Goal: Task Accomplishment & Management: Use online tool/utility

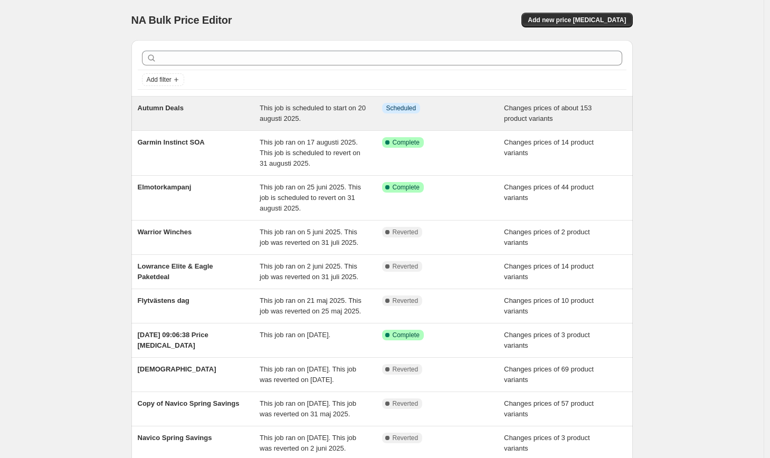
click at [174, 107] on span "Autumn Deals" at bounding box center [161, 108] width 46 height 8
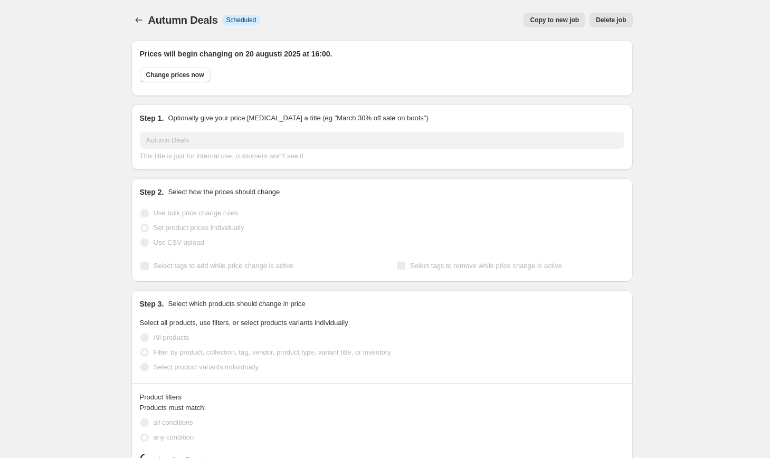
select select "collection"
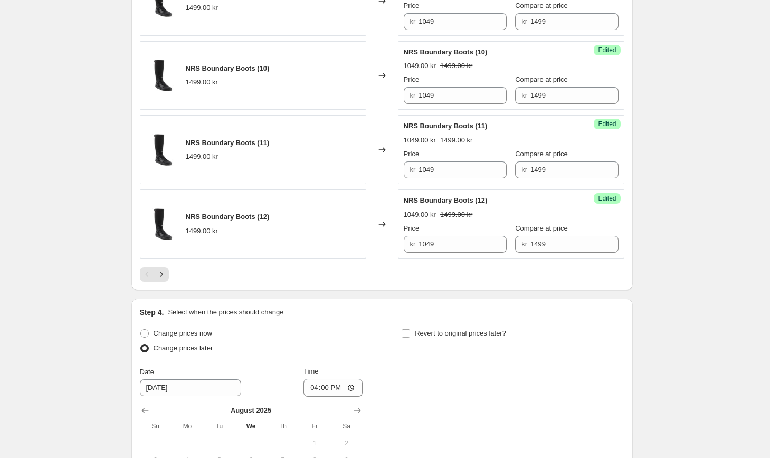
scroll to position [1815, 0]
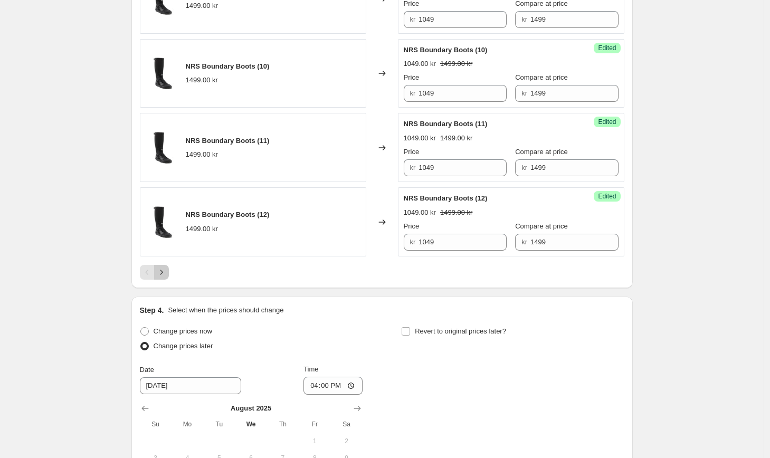
click at [169, 280] on button "Next" at bounding box center [161, 272] width 15 height 15
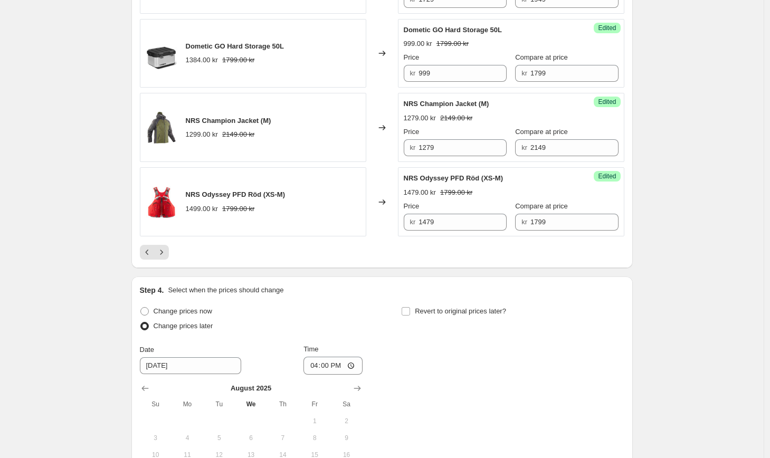
scroll to position [1808, 0]
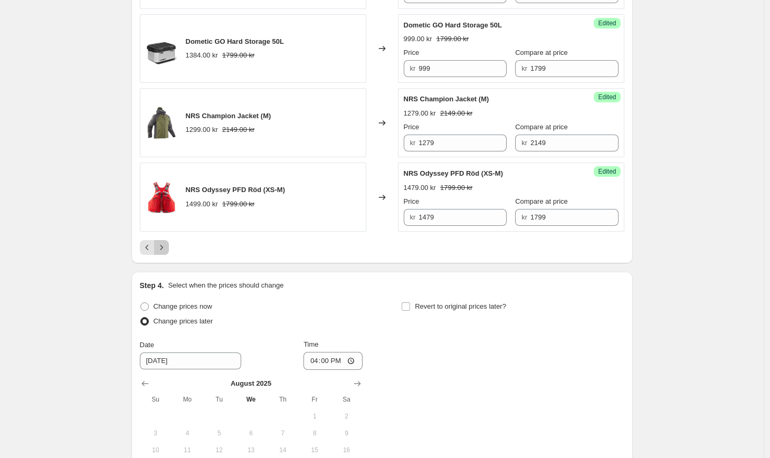
click at [169, 255] on button "Next" at bounding box center [161, 247] width 15 height 15
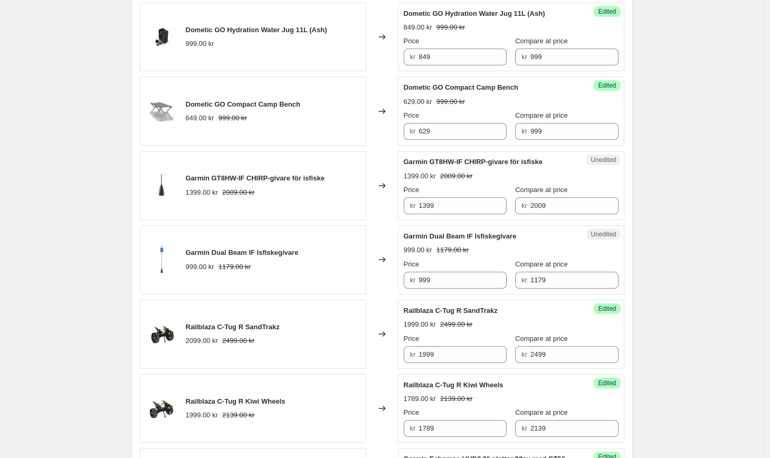
scroll to position [1067, 0]
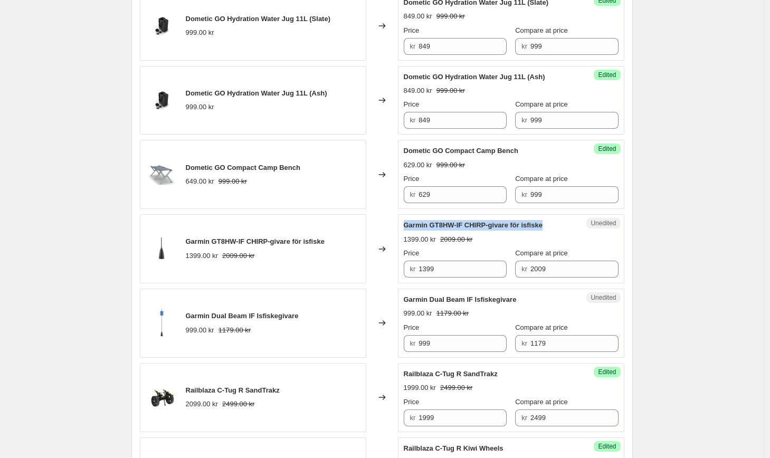
drag, startPoint x: 558, startPoint y: 228, endPoint x: 408, endPoint y: 227, distance: 149.8
click at [408, 227] on div "Garmin GT8HW-IF CHIRP-givare för isfiske" at bounding box center [490, 225] width 173 height 11
copy span "Garmin GT8HW-IF CHIRP-givare för isfiske"
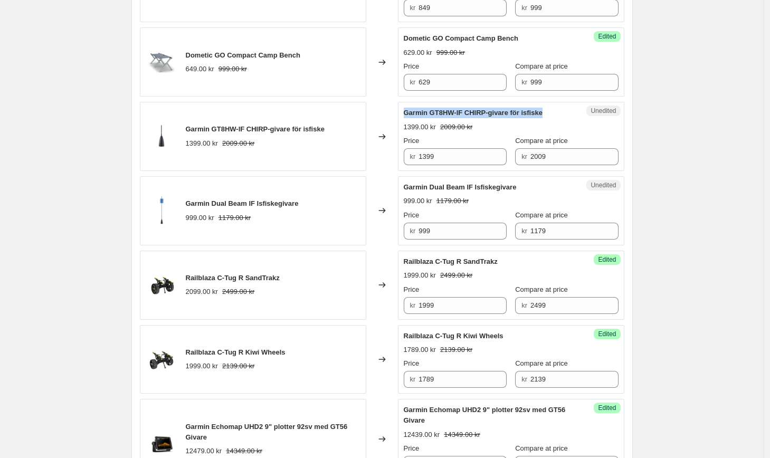
scroll to position [1243, 0]
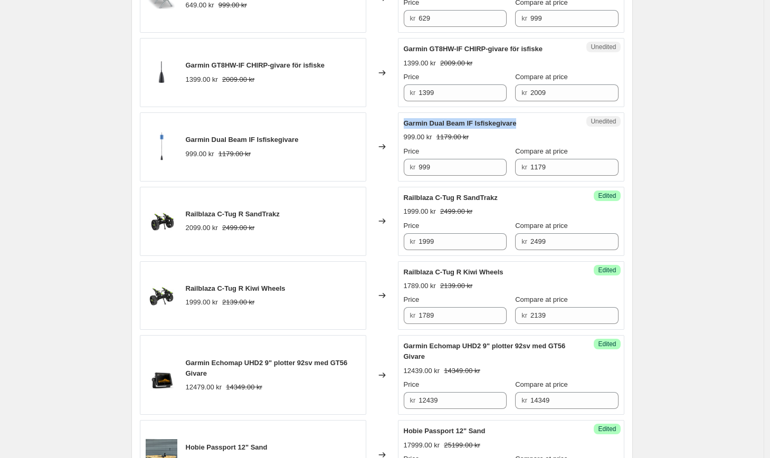
drag, startPoint x: 529, startPoint y: 122, endPoint x: 404, endPoint y: 124, distance: 125.1
click at [404, 124] on div "Unedited Garmin Dual Beam IF Isfiskegivare 999.00 kr 1179.00 kr Price kr 999 Co…" at bounding box center [511, 146] width 226 height 69
copy span "Garmin Dual Beam IF Isfiskegivare"
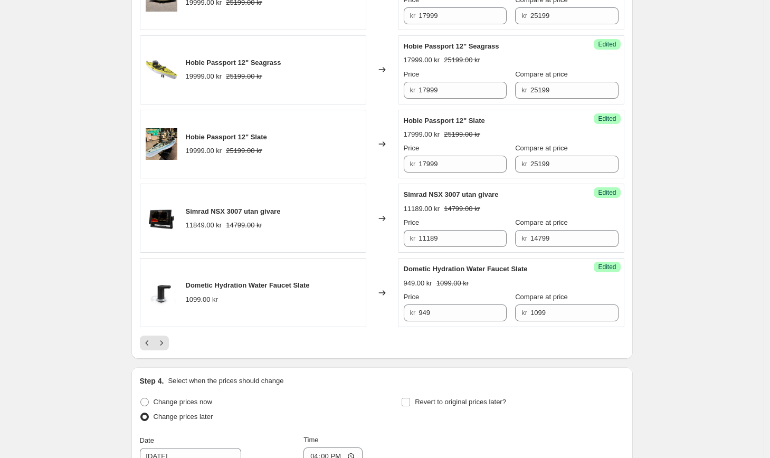
scroll to position [1702, 0]
click at [163, 342] on icon "Next" at bounding box center [161, 343] width 11 height 11
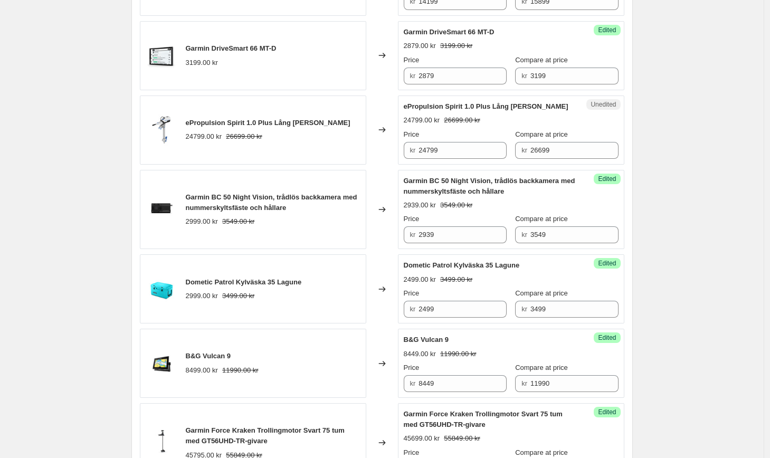
scroll to position [979, 0]
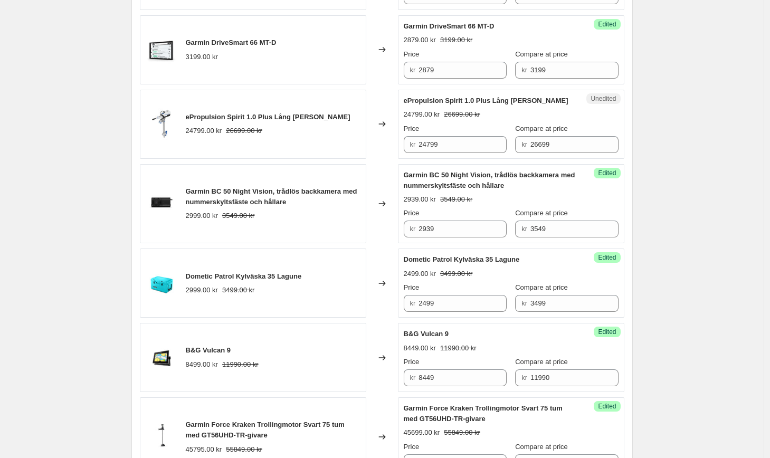
click at [525, 96] on div "ePropulsion Spirit 1.0 Plus Lång [PERSON_NAME]" at bounding box center [490, 100] width 173 height 11
drag, startPoint x: 531, startPoint y: 96, endPoint x: 398, endPoint y: 99, distance: 132.5
click at [398, 99] on div "ePropulsion Spirit 1.0 Plus Lång [PERSON_NAME] 24799.00 kr 26699.00 kr Changed …" at bounding box center [382, 124] width 484 height 69
click at [509, 102] on span "ePropulsion Spirit 1.0 Plus Lång [PERSON_NAME]" at bounding box center [486, 101] width 165 height 8
drag, startPoint x: 529, startPoint y: 104, endPoint x: 406, endPoint y: 102, distance: 123.5
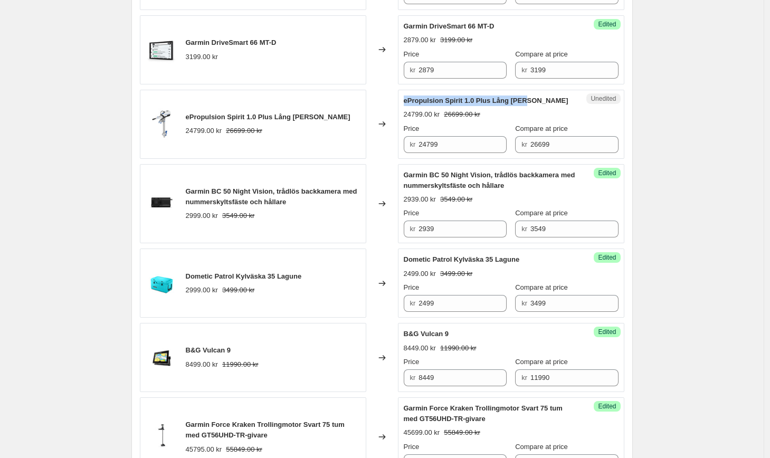
click at [406, 102] on div "Unedited ePropulsion Spirit 1.0 Plus Lång [PERSON_NAME] 24799.00 kr 26699.00 kr…" at bounding box center [511, 124] width 226 height 69
copy span "ePropulsion Spirit 1.0 Plus Lång [PERSON_NAME]"
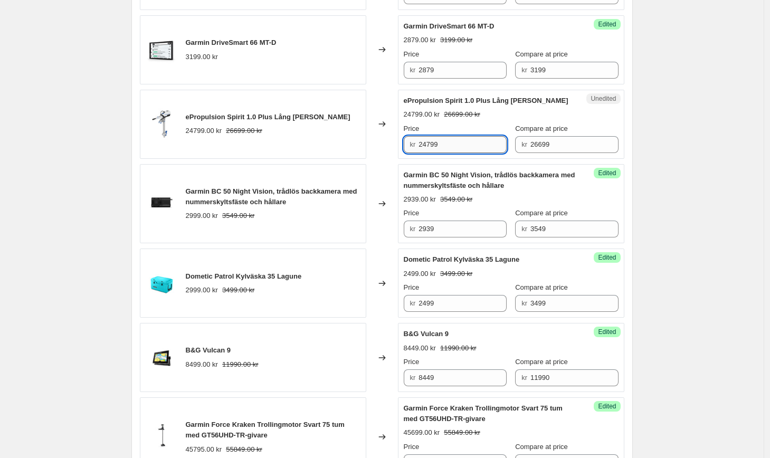
click at [436, 146] on input "24799" at bounding box center [462, 144] width 88 height 17
type input "24699"
click at [739, 222] on div "Autumn Deals. This page is ready Autumn Deals Info Scheduled Copy to new job De…" at bounding box center [381, 274] width 763 height 2506
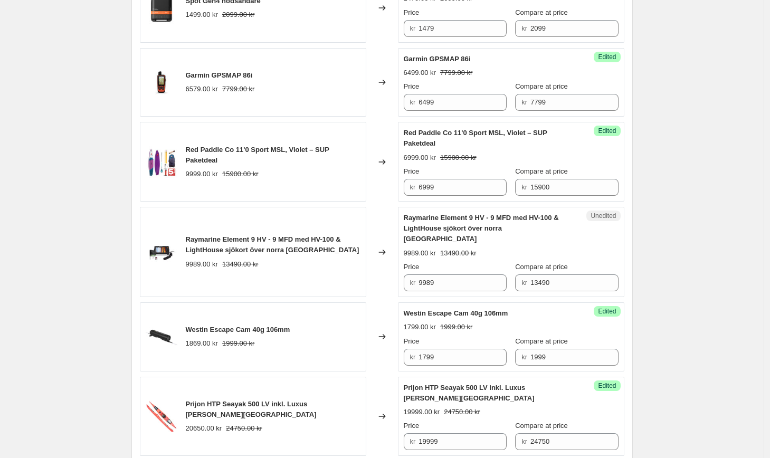
scroll to position [1507, 0]
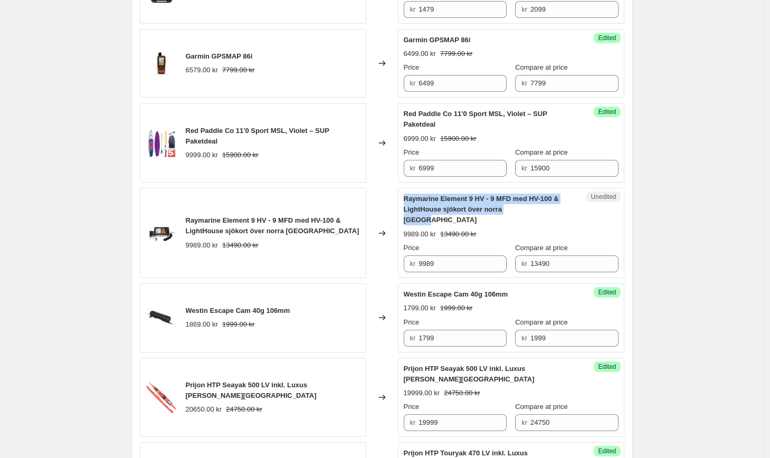
drag, startPoint x: 532, startPoint y: 208, endPoint x: 408, endPoint y: 193, distance: 124.9
click at [408, 193] on div "Unedited Raymarine Element 9 HV - 9 MFD med HV-100 & LightHouse sjökort över no…" at bounding box center [511, 233] width 226 height 90
copy span "Raymarine Element 9 HV - 9 MFD med HV-100 & LightHouse sjökort över norra [GEOG…"
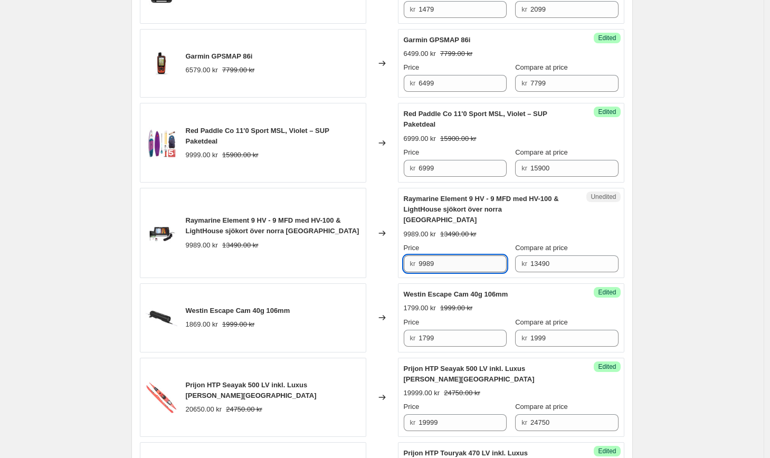
click at [435, 255] on input "9989" at bounding box center [462, 263] width 88 height 17
type input "9949"
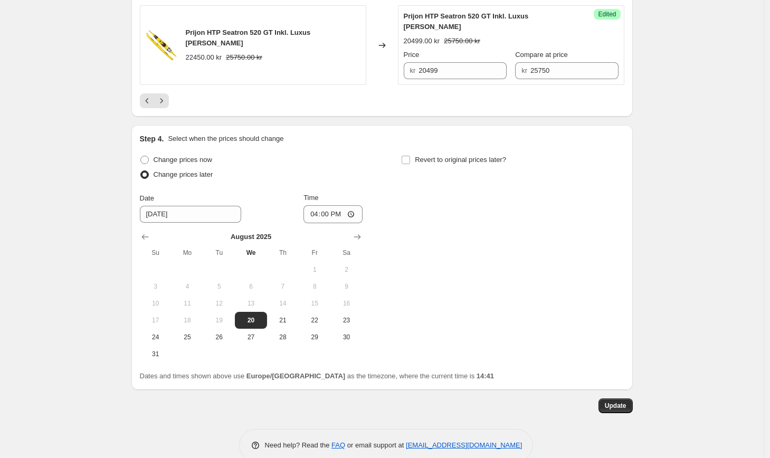
scroll to position [2038, 0]
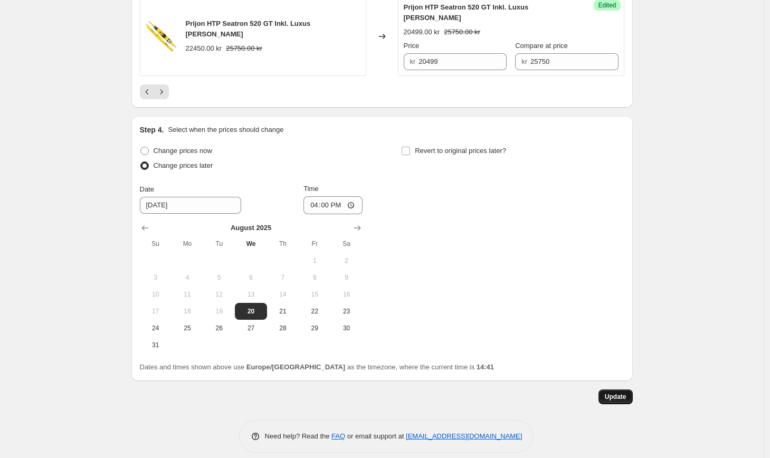
click at [617, 393] on span "Update" at bounding box center [616, 397] width 22 height 8
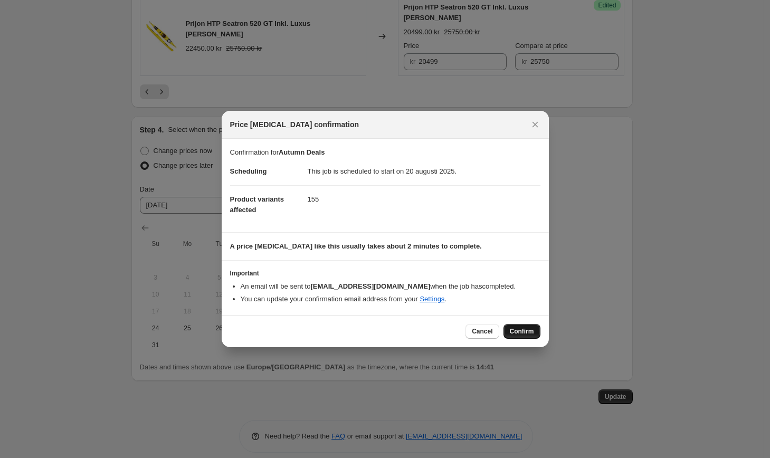
click at [521, 334] on span "Confirm" at bounding box center [522, 331] width 24 height 8
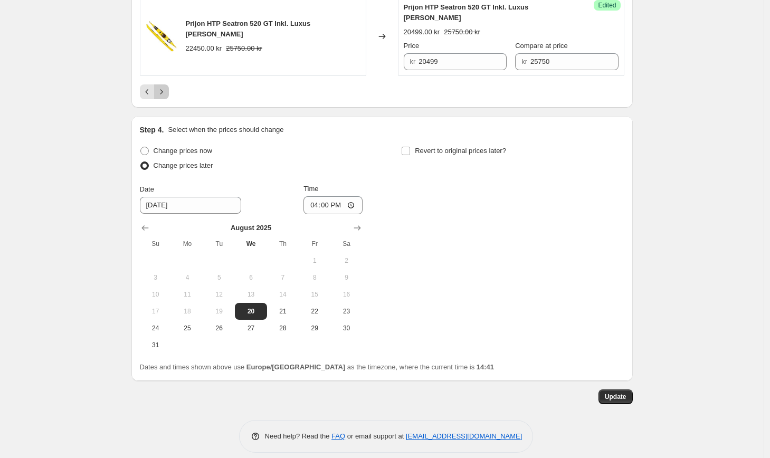
click at [164, 87] on icon "Next" at bounding box center [161, 92] width 11 height 11
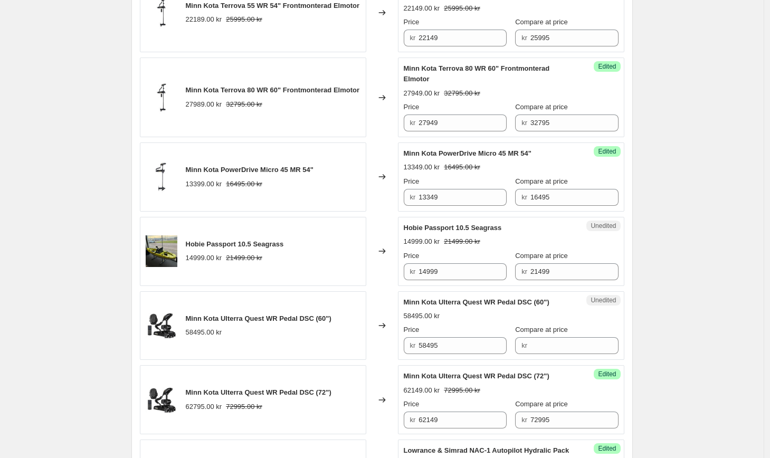
scroll to position [565, 0]
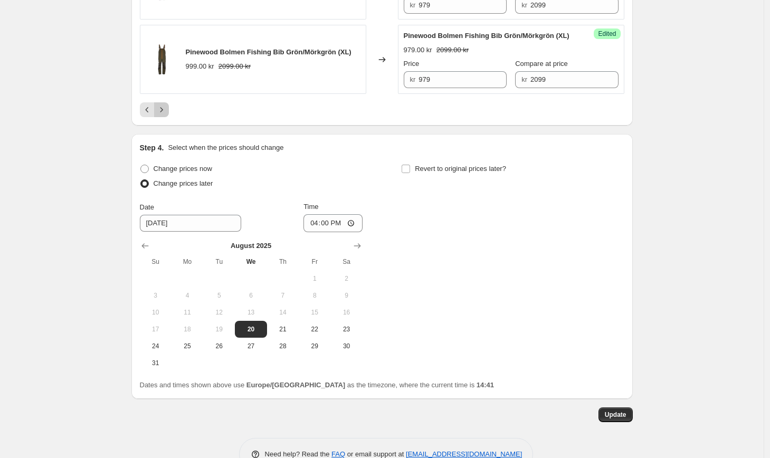
click at [167, 115] on icon "Next" at bounding box center [161, 109] width 11 height 11
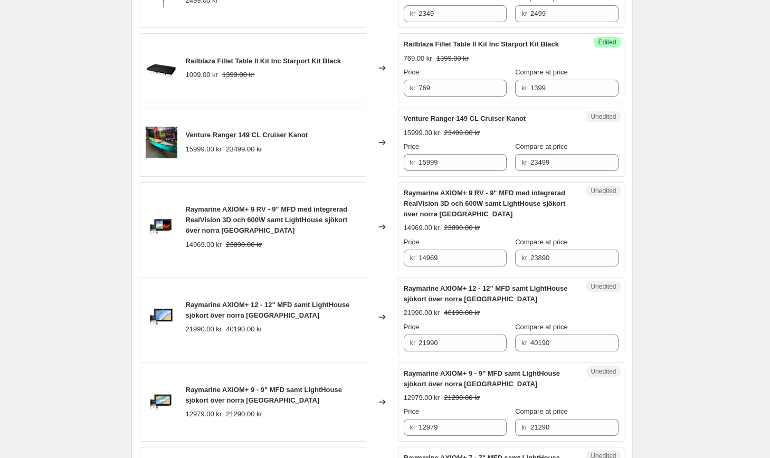
scroll to position [1170, 0]
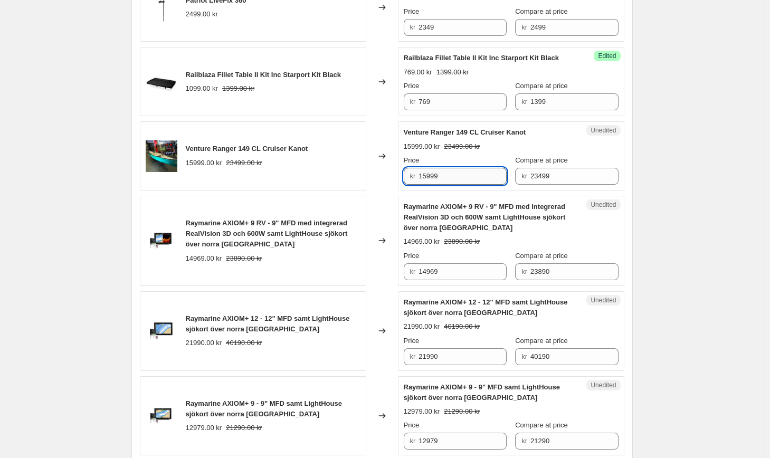
click at [435, 185] on input "15999" at bounding box center [462, 176] width 88 height 17
type input "15899"
click at [680, 202] on div "Autumn Deals. This page is ready Autumn Deals Info Scheduled Copy to new job De…" at bounding box center [381, 78] width 763 height 2496
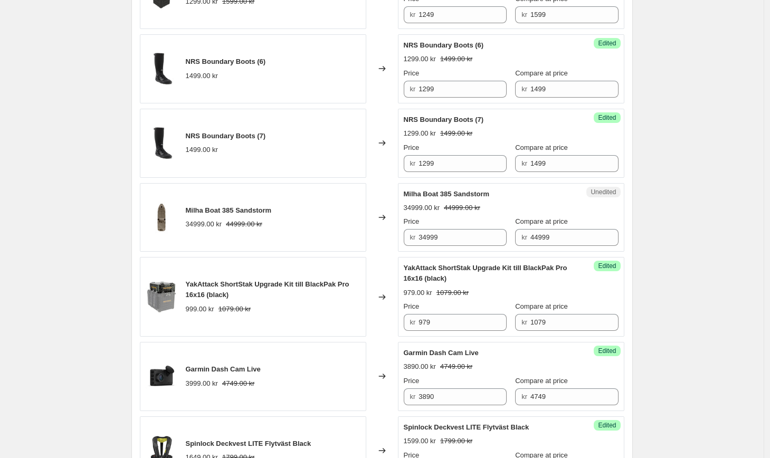
scroll to position [655, 0]
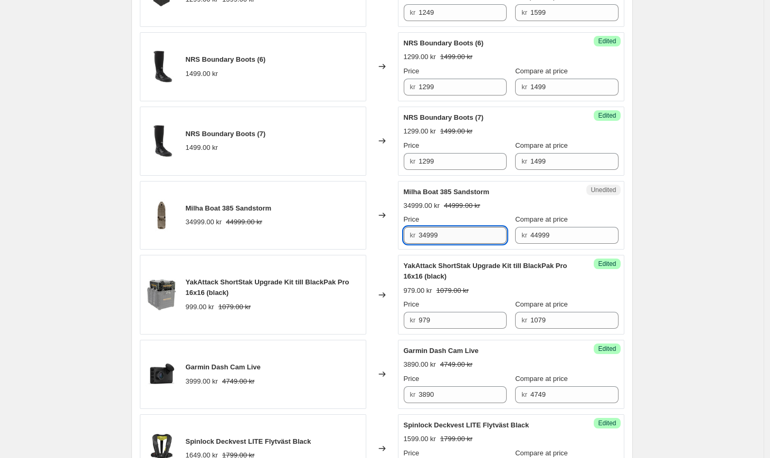
click at [434, 244] on input "34999" at bounding box center [462, 235] width 88 height 17
type input "34899"
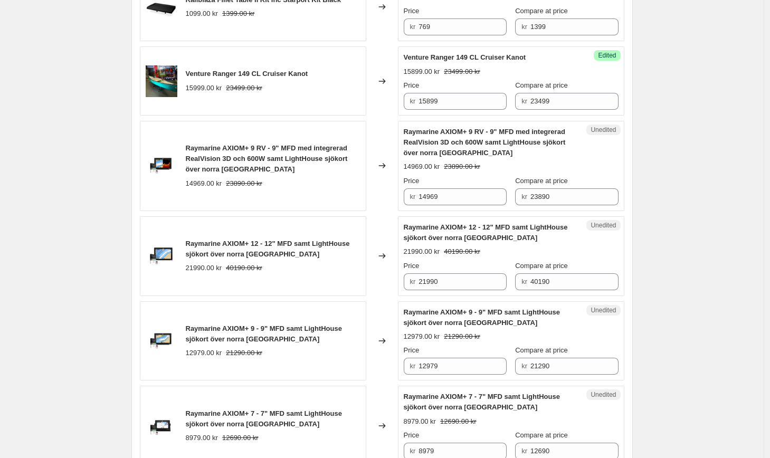
scroll to position [1246, 0]
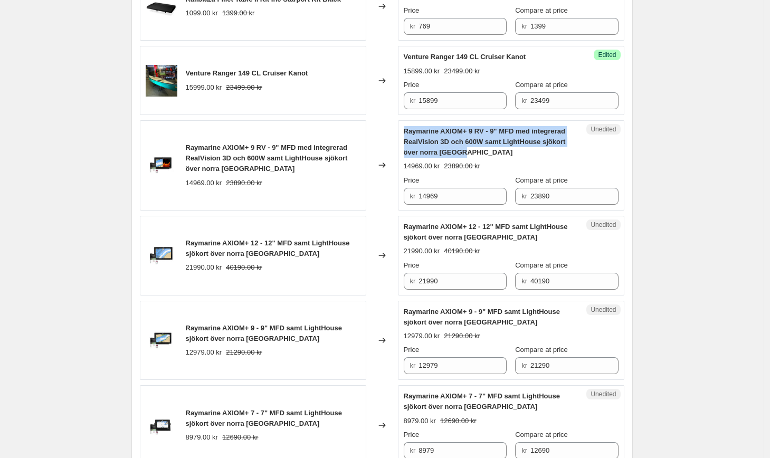
drag, startPoint x: 477, startPoint y: 174, endPoint x: 408, endPoint y: 153, distance: 72.8
click at [408, 153] on div "Raymarine AXIOM+ 9 RV - 9" MFD med integrerad RealVision 3D och 600W samt Light…" at bounding box center [490, 142] width 173 height 32
copy span "Raymarine AXIOM+ 9 RV - 9" MFD med integrerad RealVision 3D och 600W samt Light…"
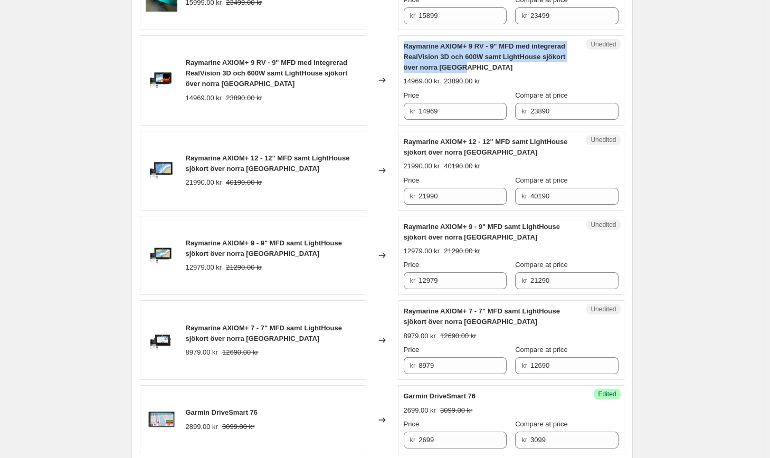
scroll to position [1317, 0]
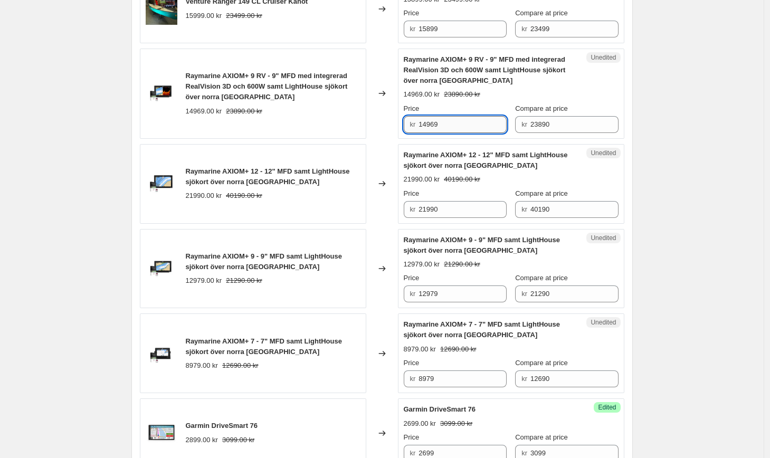
click at [453, 133] on input "14969" at bounding box center [462, 124] width 88 height 17
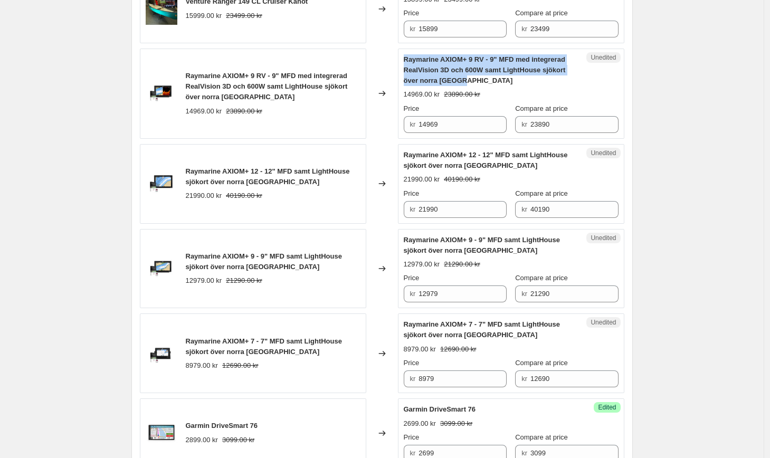
drag, startPoint x: 485, startPoint y: 101, endPoint x: 405, endPoint y: 77, distance: 83.8
click at [405, 77] on div "Unedited Raymarine AXIOM+ 9 RV - 9" MFD med integrerad RealVision 3D och 600W s…" at bounding box center [511, 94] width 226 height 90
copy span "Raymarine AXIOM+ 9 RV - 9" MFD med integrerad RealVision 3D och 600W samt Light…"
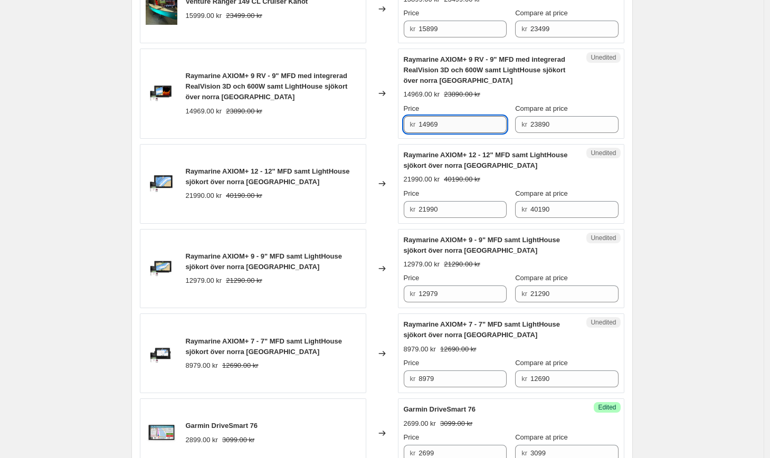
click at [455, 133] on input "14969" at bounding box center [462, 124] width 88 height 17
type input "14379"
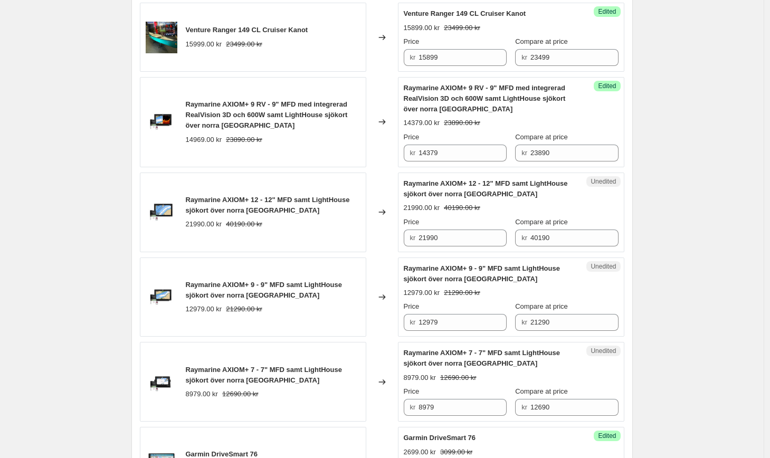
scroll to position [1332, 0]
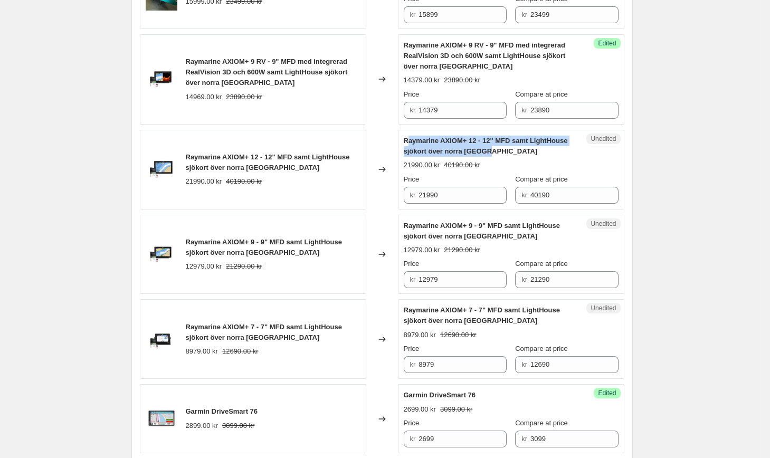
drag, startPoint x: 503, startPoint y: 176, endPoint x: 409, endPoint y: 163, distance: 94.3
click at [409, 157] on div "Raymarine AXIOM+ 12 - 12" MFD samt LightHouse sjökort över norra [GEOGRAPHIC_DA…" at bounding box center [490, 146] width 173 height 21
click at [508, 157] on div "Raymarine AXIOM+ 12 - 12" MFD samt LightHouse sjökort över norra [GEOGRAPHIC_DA…" at bounding box center [490, 146] width 173 height 21
drag, startPoint x: 503, startPoint y: 172, endPoint x: 404, endPoint y: 161, distance: 99.8
click at [404, 161] on div "Unedited Raymarine AXIOM+ 12 - 12" MFD samt LightHouse sjökort över norra Europ…" at bounding box center [511, 170] width 226 height 80
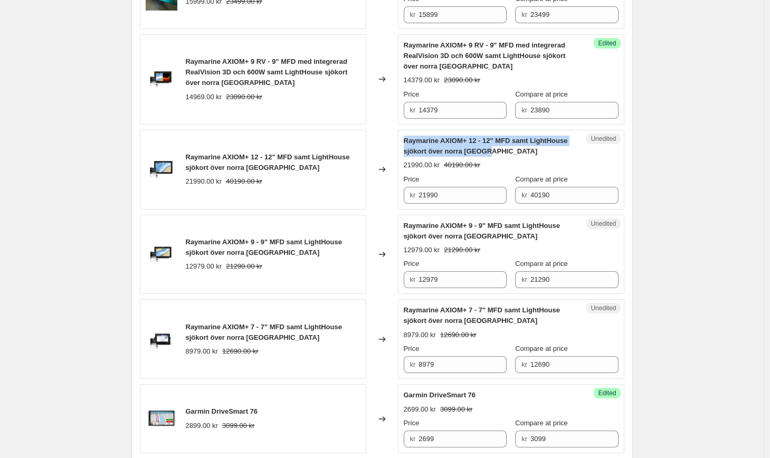
copy span "Raymarine AXIOM+ 12 - 12" MFD samt LightHouse sjökort över norra [GEOGRAPHIC_DA…"
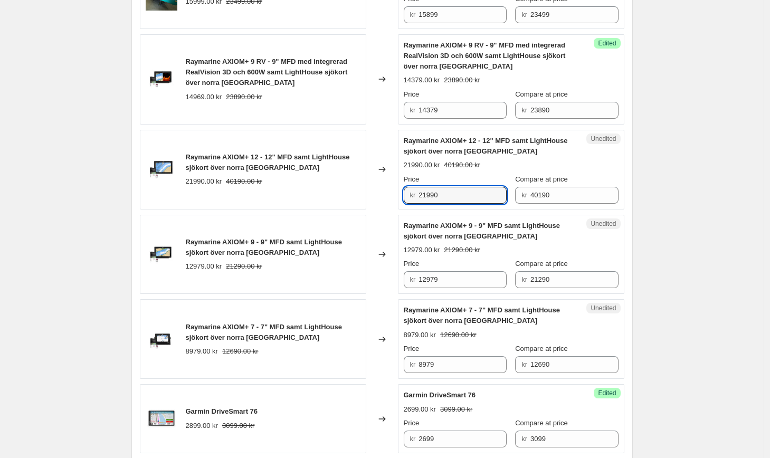
drag, startPoint x: 460, startPoint y: 217, endPoint x: 392, endPoint y: 213, distance: 67.7
click at [392, 209] on div "Raymarine AXIOM+ 12 - 12" MFD samt LightHouse sjökort över norra Europa 21990.0…" at bounding box center [382, 170] width 484 height 80
type input "21499"
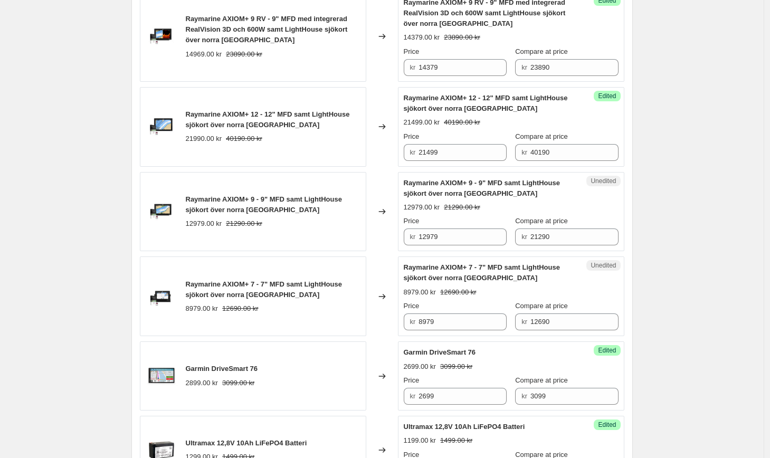
scroll to position [1375, 0]
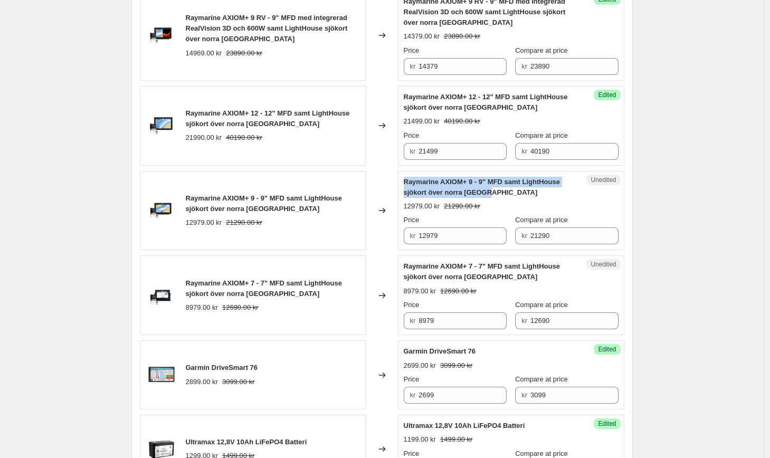
drag, startPoint x: 501, startPoint y: 208, endPoint x: 407, endPoint y: 203, distance: 94.1
click at [407, 198] on div "Raymarine AXIOM+ 9 - 9" MFD samt LightHouse sjökort över norra [GEOGRAPHIC_DATA]" at bounding box center [490, 187] width 173 height 21
copy span "Raymarine AXIOM+ 9 - 9" MFD samt LightHouse sjökort över norra [GEOGRAPHIC_DATA]"
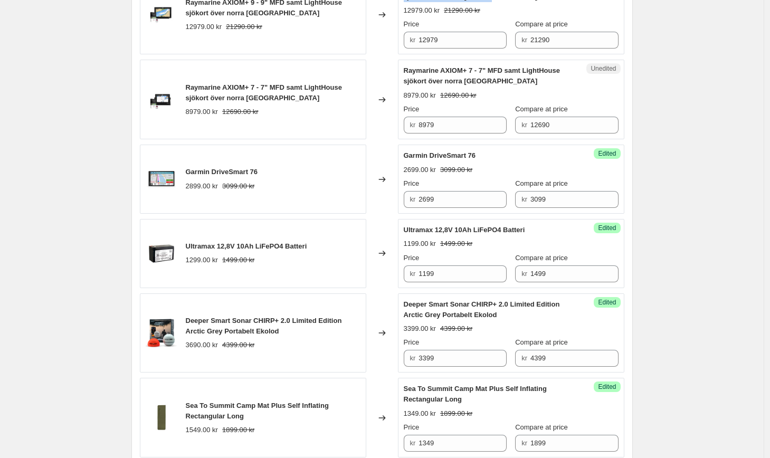
scroll to position [1573, 0]
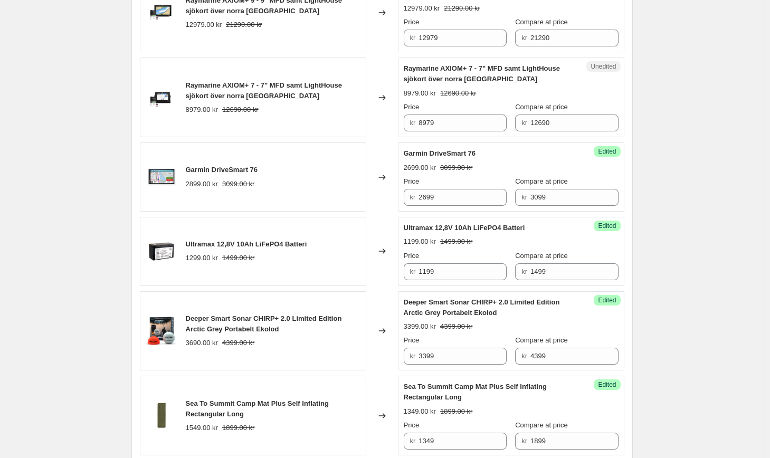
copy span "Raymarine AXIOM+ 9 - 9" MFD samt LightHouse sjökort över norra [GEOGRAPHIC_DATA]"
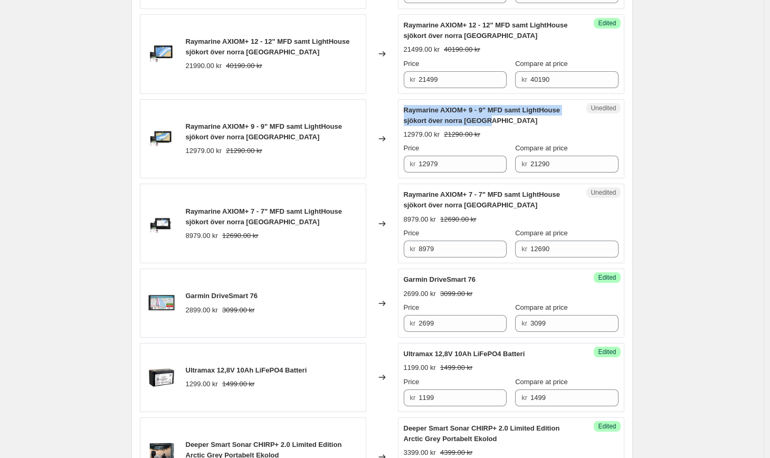
scroll to position [1446, 0]
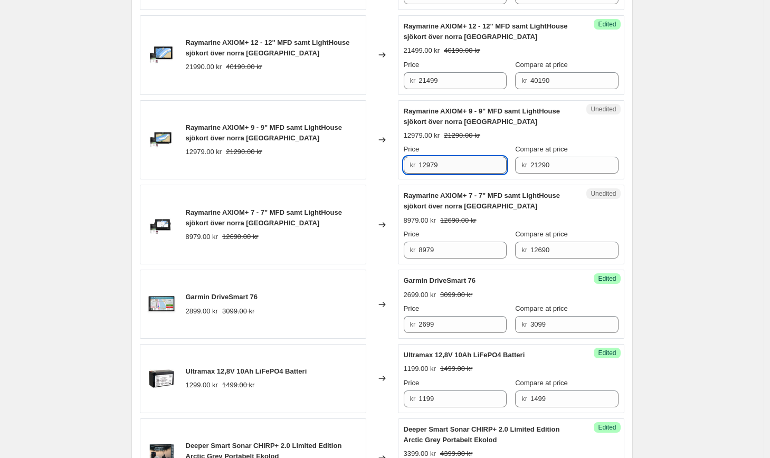
click at [463, 174] on input "12979" at bounding box center [462, 165] width 88 height 17
type input "12699"
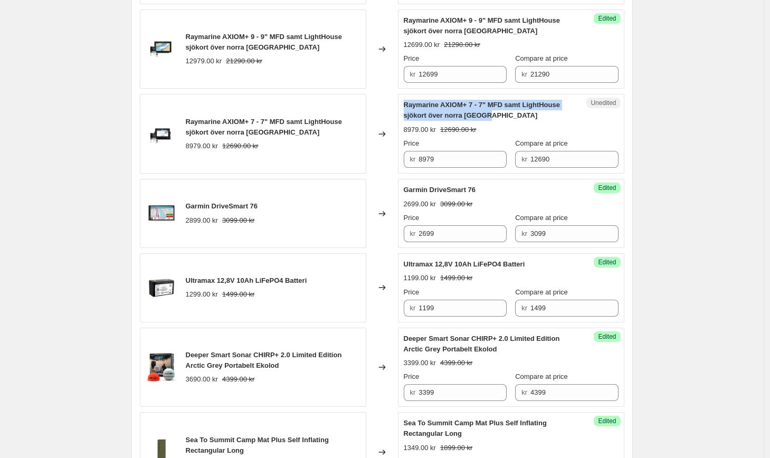
drag, startPoint x: 495, startPoint y: 132, endPoint x: 405, endPoint y: 120, distance: 91.0
click at [405, 120] on div "Unedited Raymarine AXIOM+ 7 - 7" MFD samt LightHouse sjökort över norra Europa …" at bounding box center [511, 134] width 226 height 80
copy span "Raymarine AXIOM+ 7 - 7" MFD samt LightHouse sjökort över norra [GEOGRAPHIC_DATA]"
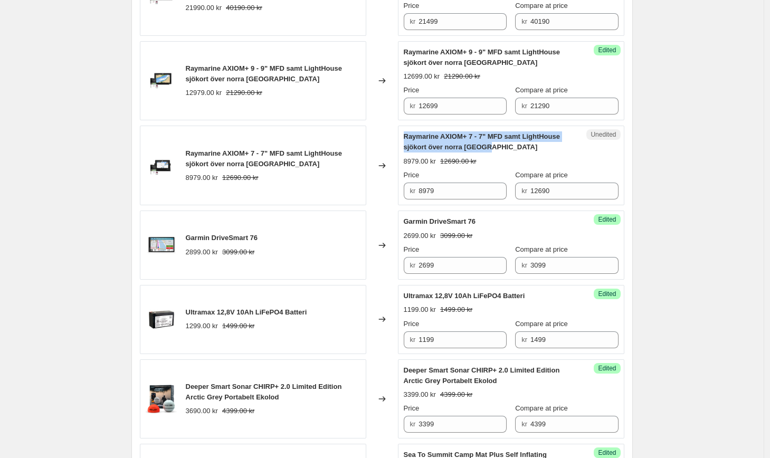
scroll to position [1503, 0]
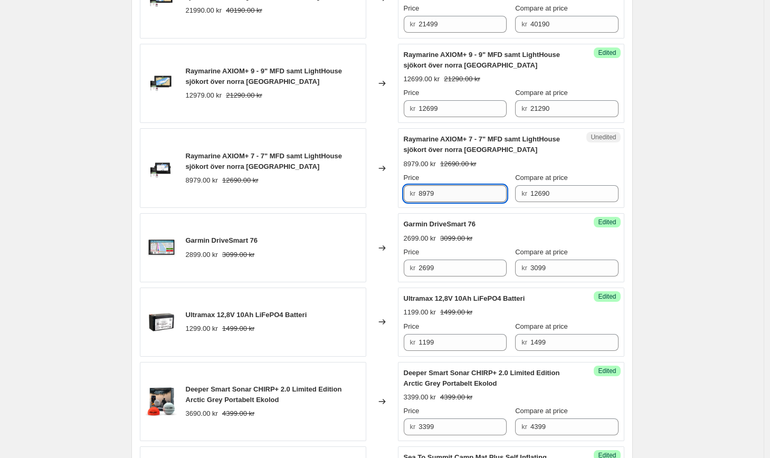
click at [443, 202] on input "8979" at bounding box center [462, 193] width 88 height 17
type input "8949"
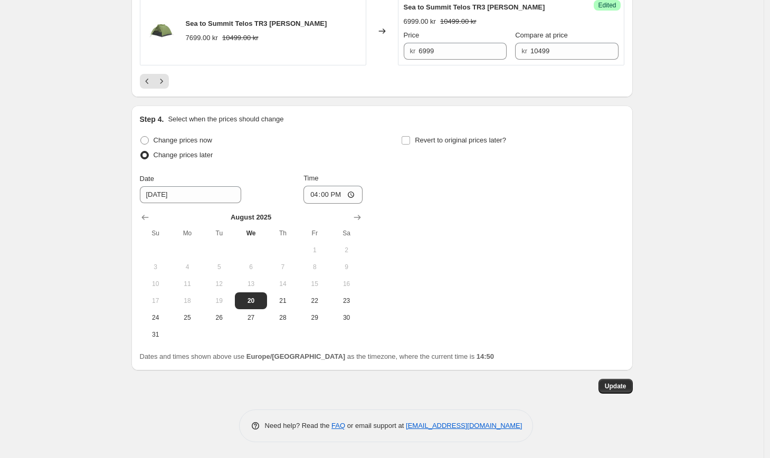
scroll to position [2059, 0]
click at [624, 385] on span "Update" at bounding box center [616, 386] width 22 height 8
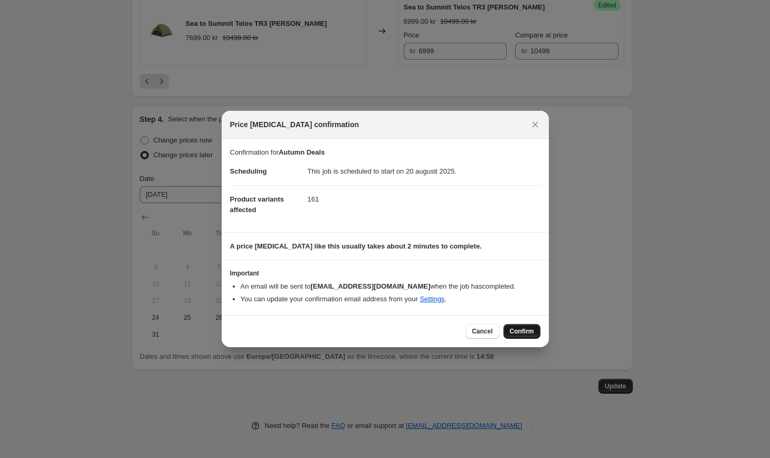
click at [523, 331] on span "Confirm" at bounding box center [522, 331] width 24 height 8
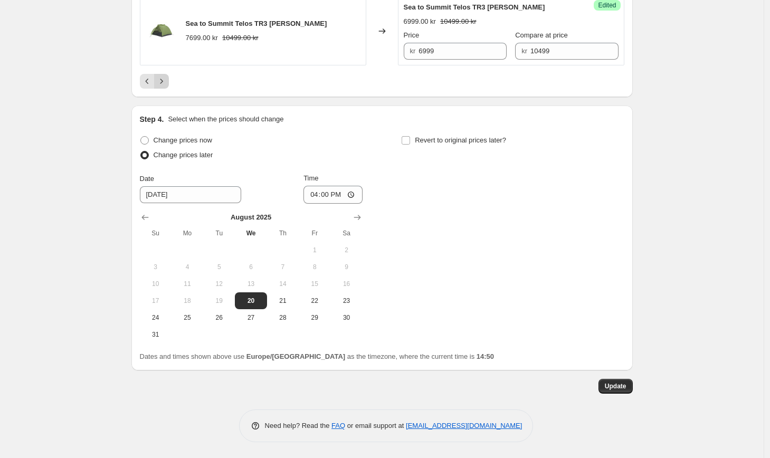
click at [165, 79] on icon "Next" at bounding box center [161, 81] width 11 height 11
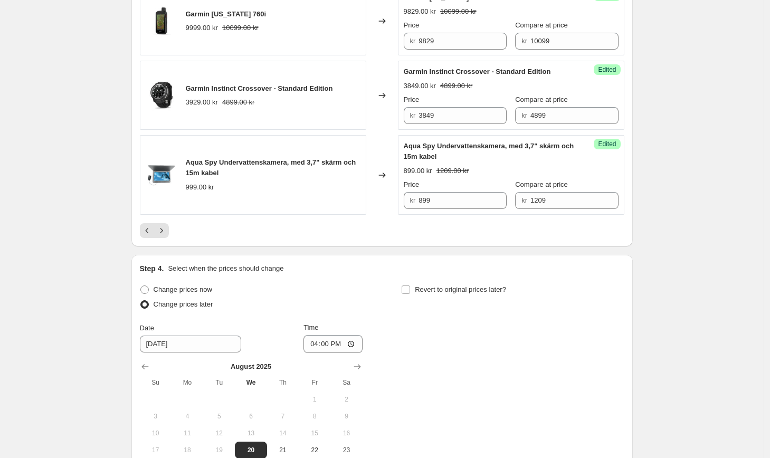
scroll to position [1860, 0]
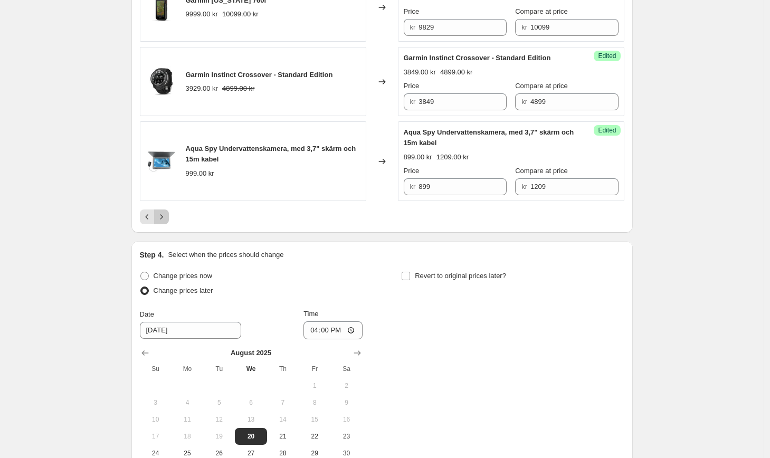
click at [168, 221] on button "Next" at bounding box center [161, 216] width 15 height 15
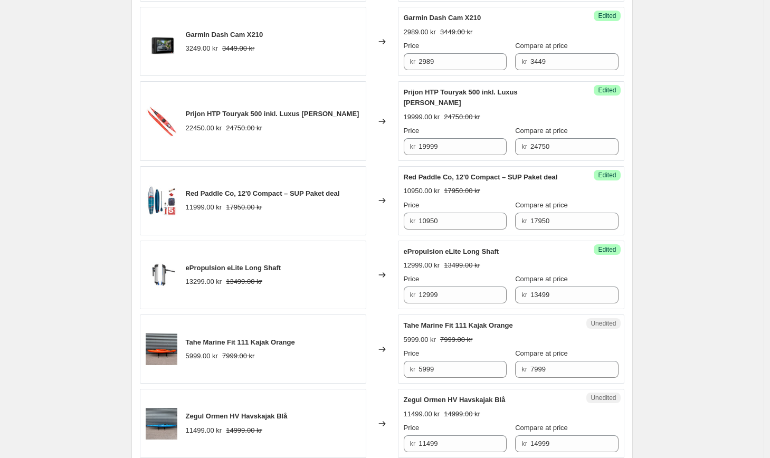
scroll to position [1749, 0]
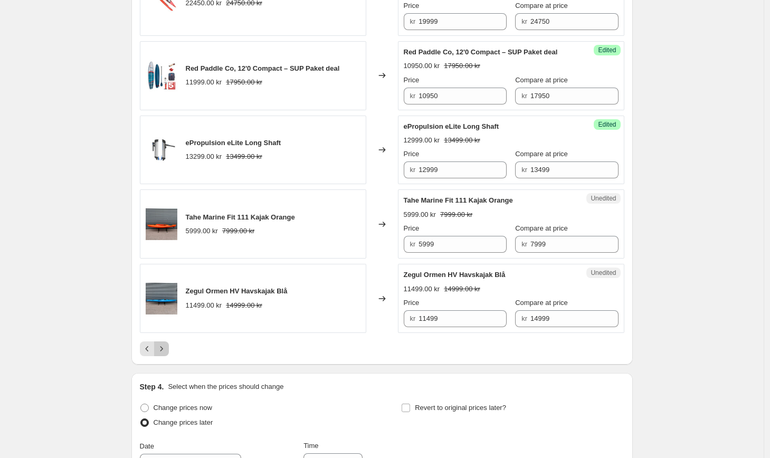
click at [162, 345] on icon "Next" at bounding box center [161, 348] width 11 height 11
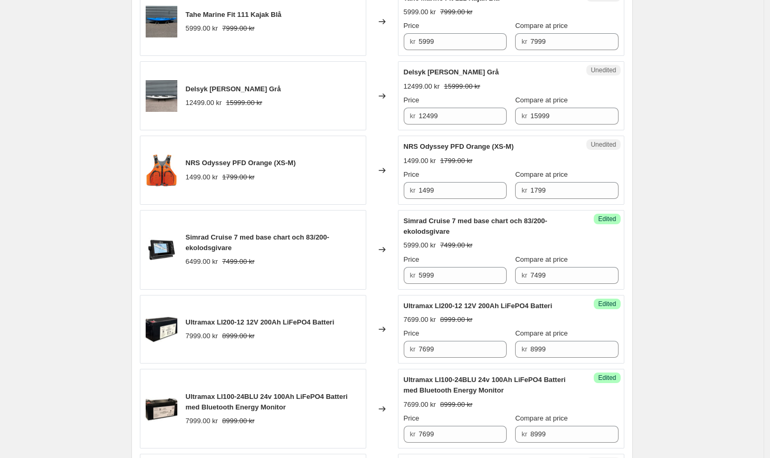
scroll to position [1524, 0]
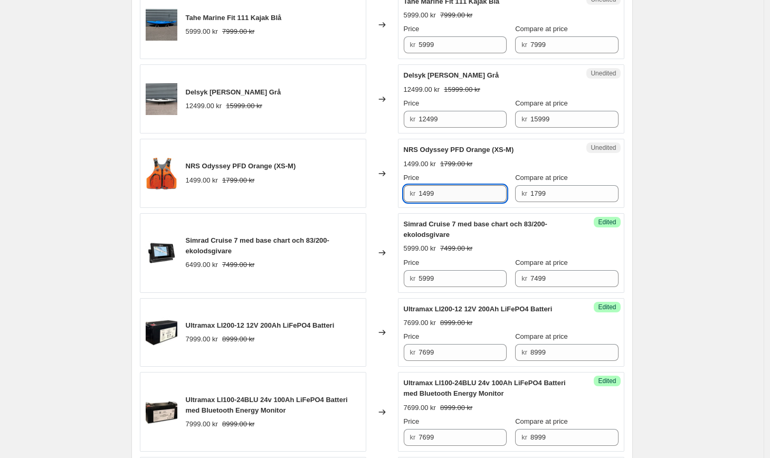
click at [429, 193] on input "1499" at bounding box center [462, 193] width 88 height 17
type input "1399"
click at [465, 126] on input "12499" at bounding box center [462, 119] width 88 height 17
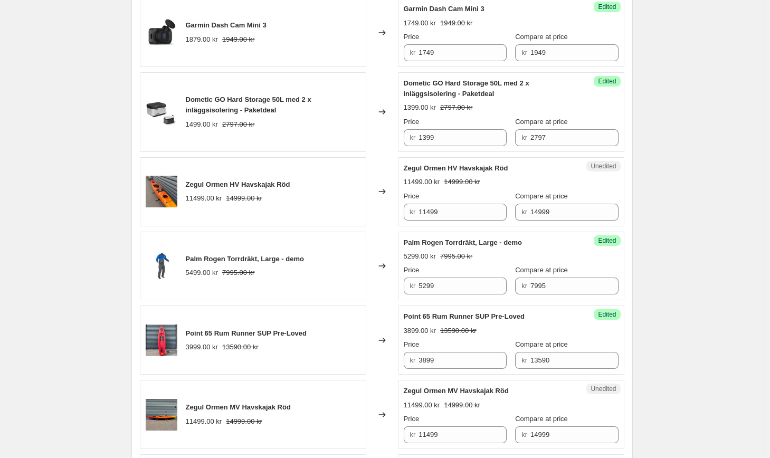
scroll to position [911, 0]
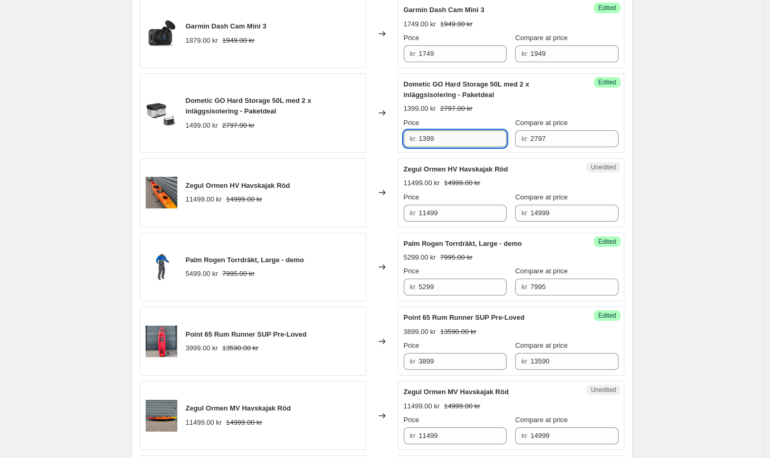
click at [429, 139] on input "1399" at bounding box center [462, 138] width 88 height 17
type input "1299"
click at [671, 200] on div "Autumn Deals. This page is ready Autumn Deals Info Scheduled Copy to new job De…" at bounding box center [381, 315] width 763 height 2453
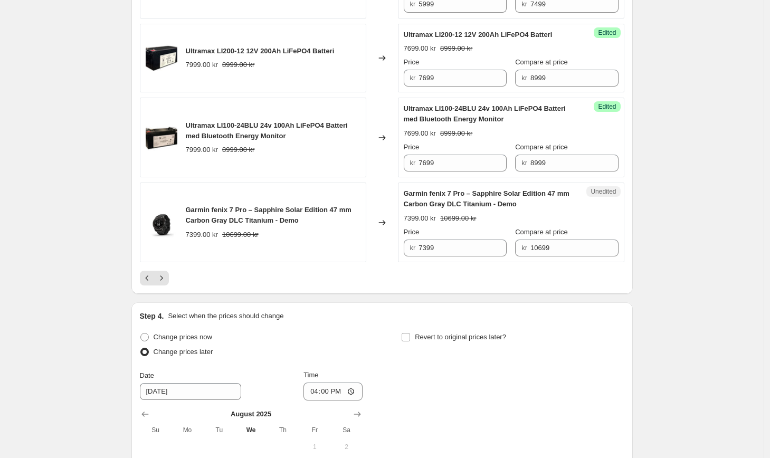
scroll to position [1789, 0]
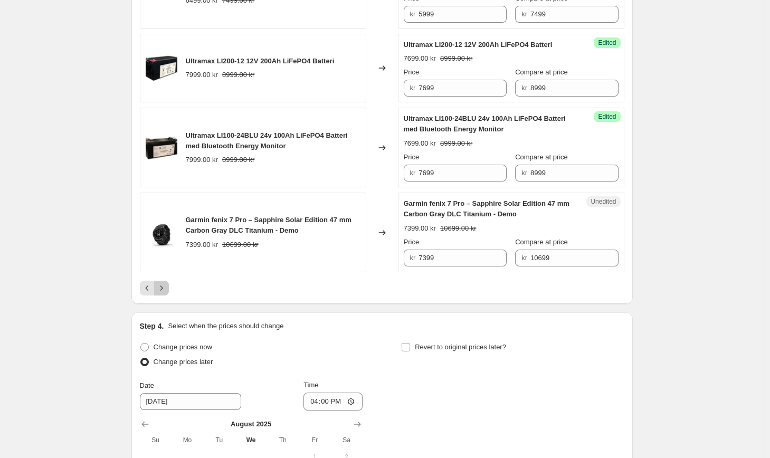
click at [167, 293] on icon "Next" at bounding box center [161, 288] width 11 height 11
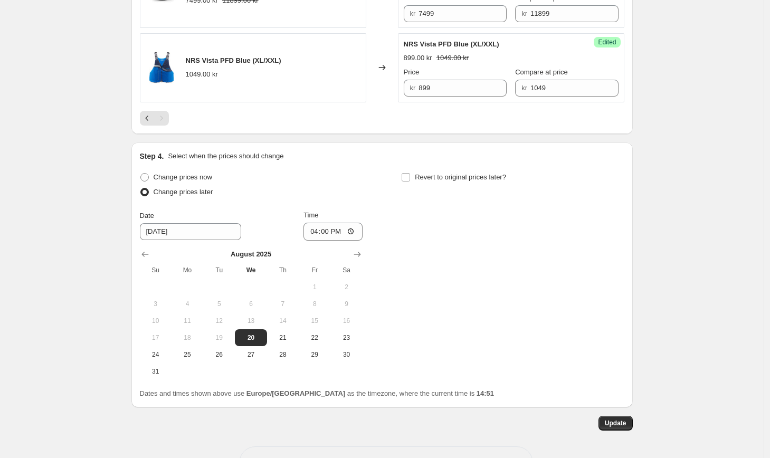
scroll to position [786, 0]
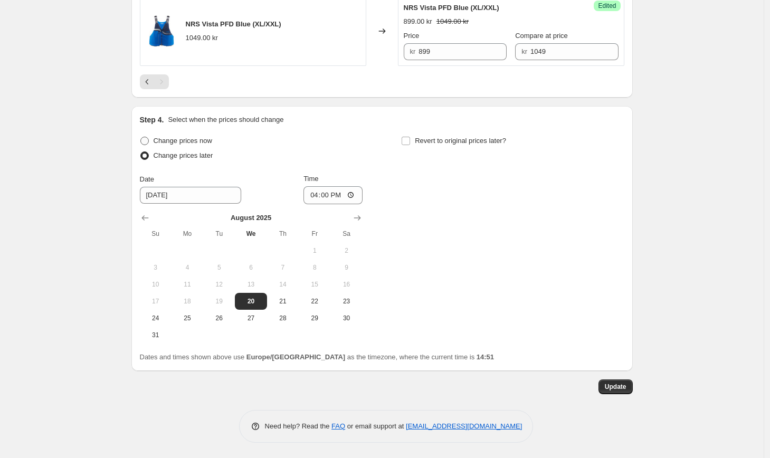
click at [173, 137] on span "Change prices now" at bounding box center [183, 141] width 59 height 8
click at [141, 137] on input "Change prices now" at bounding box center [140, 137] width 1 height 1
radio input "true"
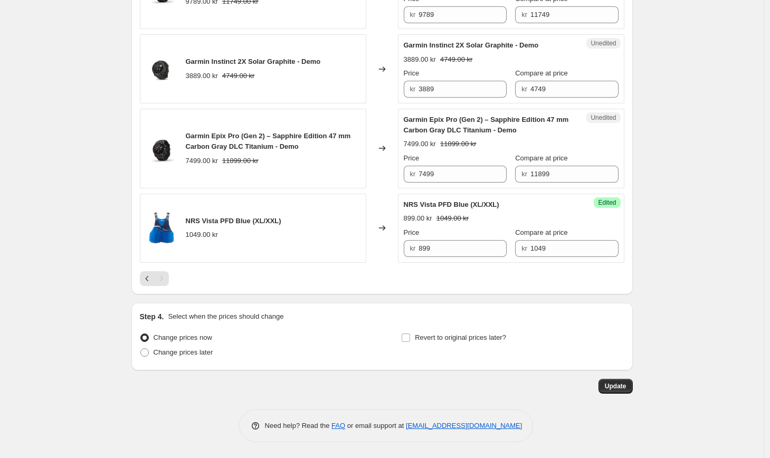
scroll to position [588, 0]
click at [614, 384] on span "Update" at bounding box center [616, 387] width 22 height 8
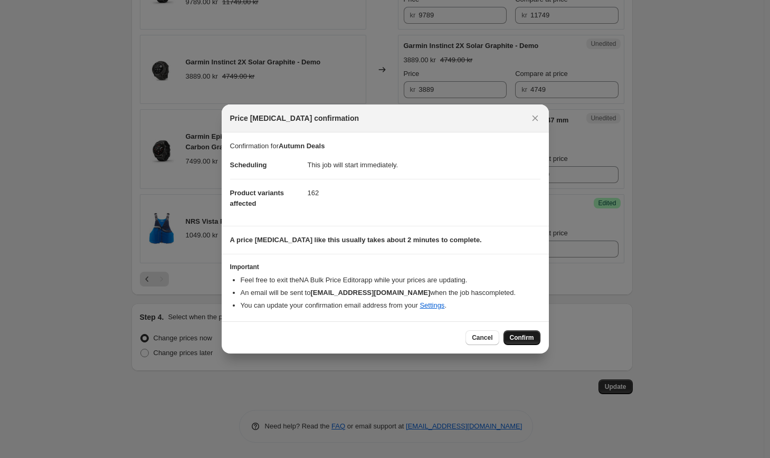
click at [532, 342] on button "Confirm" at bounding box center [521, 337] width 37 height 15
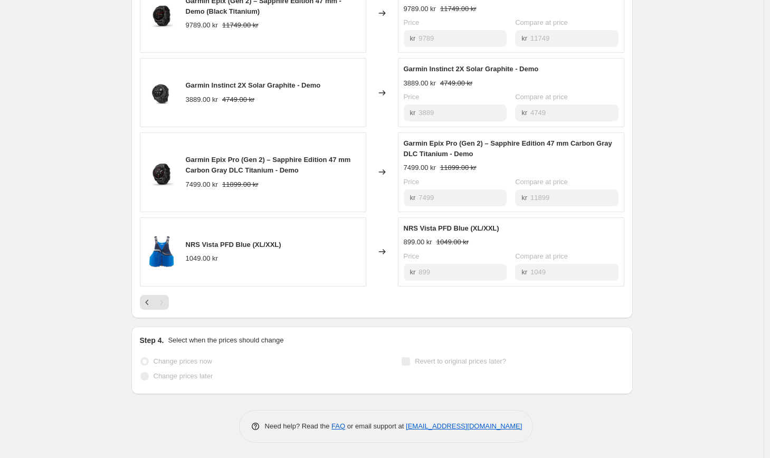
scroll to position [0, 0]
